Goal: Task Accomplishment & Management: Use online tool/utility

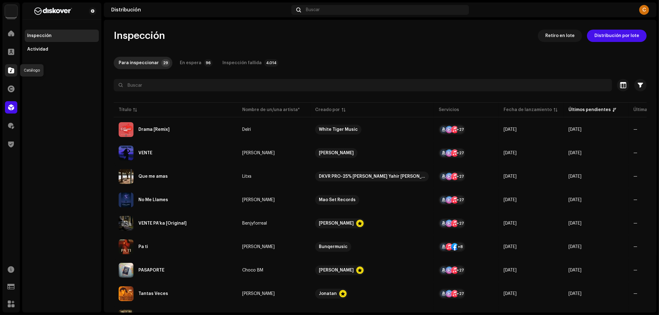
click at [12, 73] on span at bounding box center [11, 70] width 6 height 5
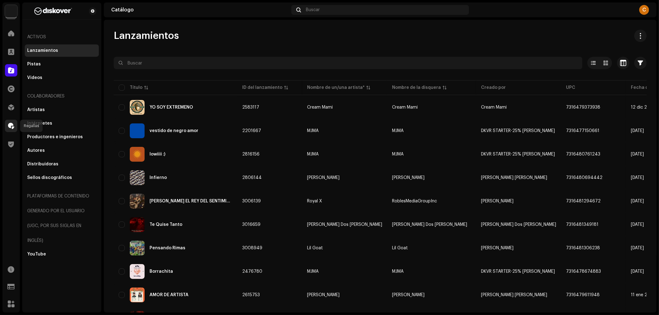
click at [5, 123] on div at bounding box center [11, 126] width 12 height 12
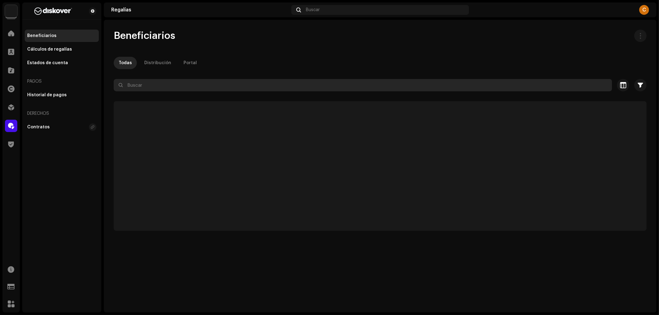
click at [191, 88] on input "text" at bounding box center [363, 85] width 498 height 12
paste input "[EMAIL_ADDRESS][DOMAIN_NAME]"
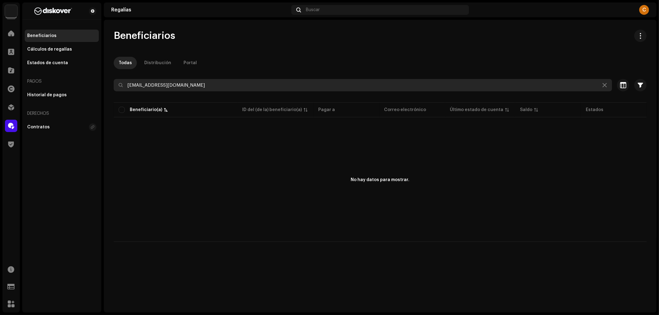
type input "[EMAIL_ADDRESS][DOMAIN_NAME]"
click at [202, 86] on input "[EMAIL_ADDRESS][DOMAIN_NAME]" at bounding box center [363, 85] width 498 height 12
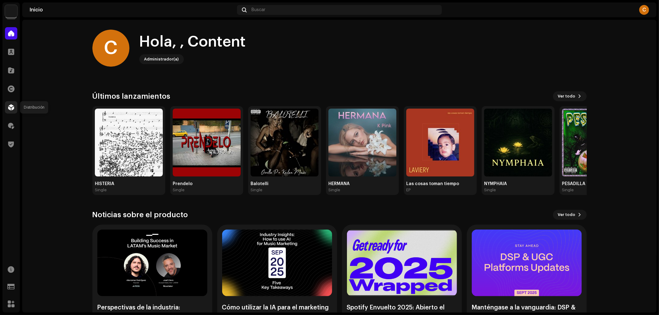
click at [8, 110] on span at bounding box center [11, 107] width 6 height 5
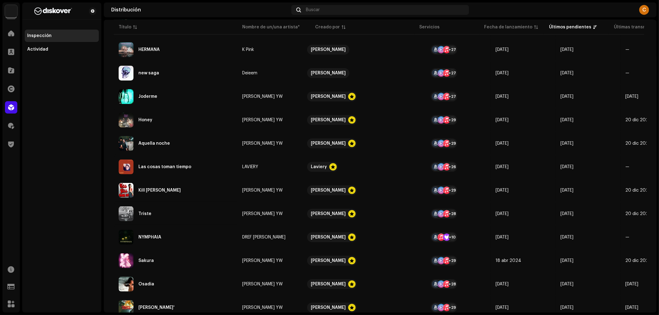
scroll to position [382, 0]
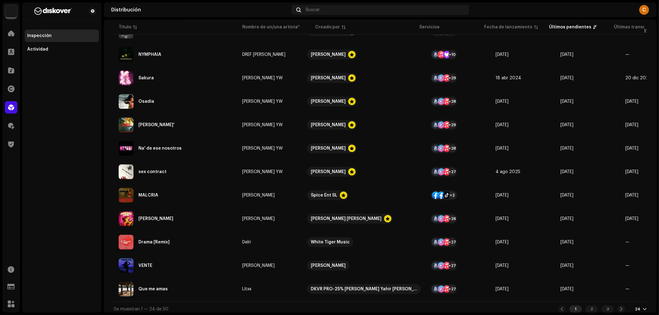
click at [635, 307] on div "24" at bounding box center [638, 309] width 6 height 5
click at [627, 295] on div "72" at bounding box center [627, 294] width 25 height 12
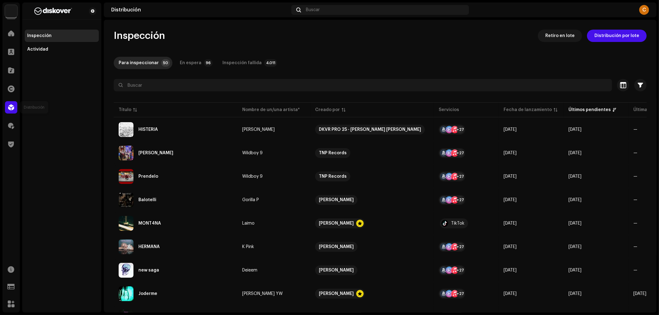
click at [13, 105] on span at bounding box center [11, 107] width 6 height 5
click at [10, 127] on span at bounding box center [11, 126] width 6 height 5
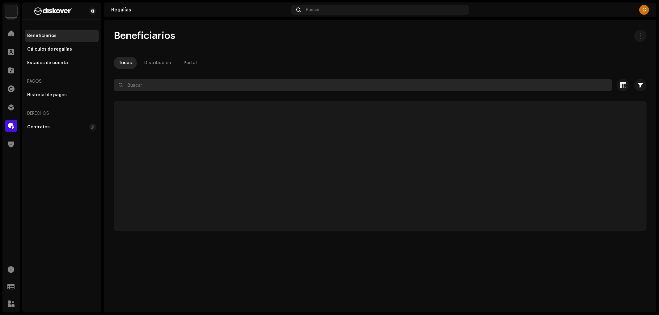
click at [223, 81] on input "text" at bounding box center [363, 85] width 498 height 12
paste input "bookingrremi@gmail.com"
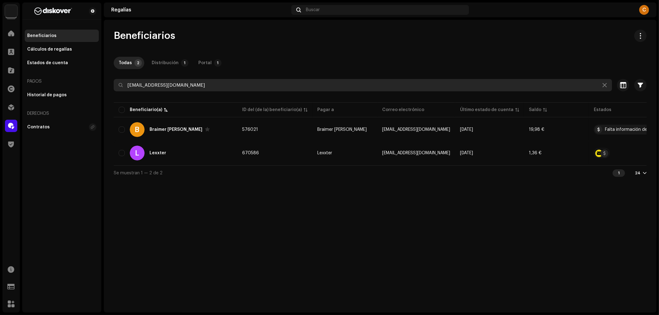
type input "bookingrremi@gmail.com"
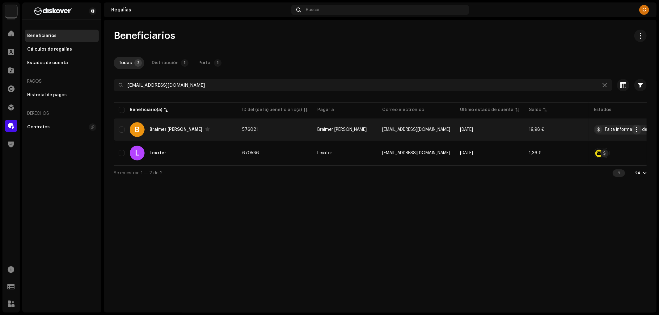
click at [634, 130] on span "button" at bounding box center [636, 129] width 5 height 5
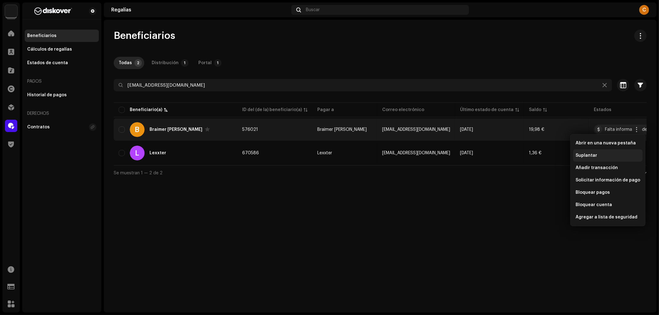
click at [597, 158] on div "Suplantar" at bounding box center [607, 155] width 69 height 12
